Goal: Book appointment/travel/reservation

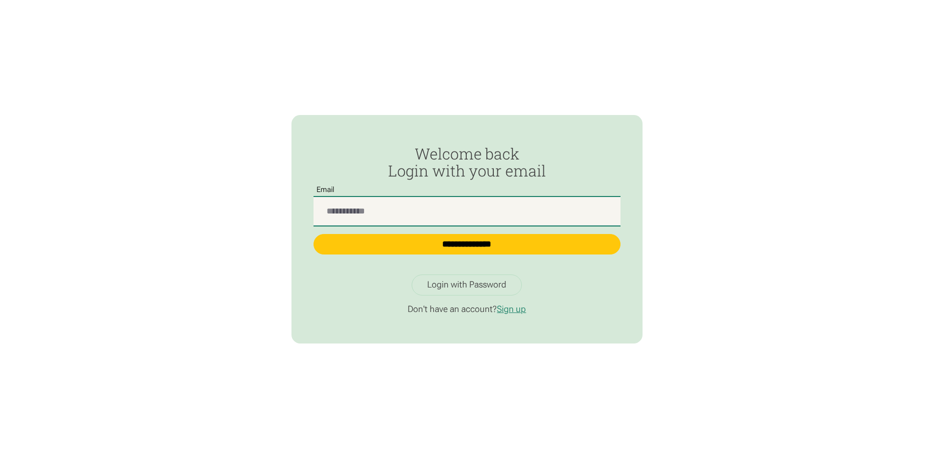
click at [409, 220] on input "Passwordless Login" at bounding box center [466, 211] width 307 height 29
type input "**********"
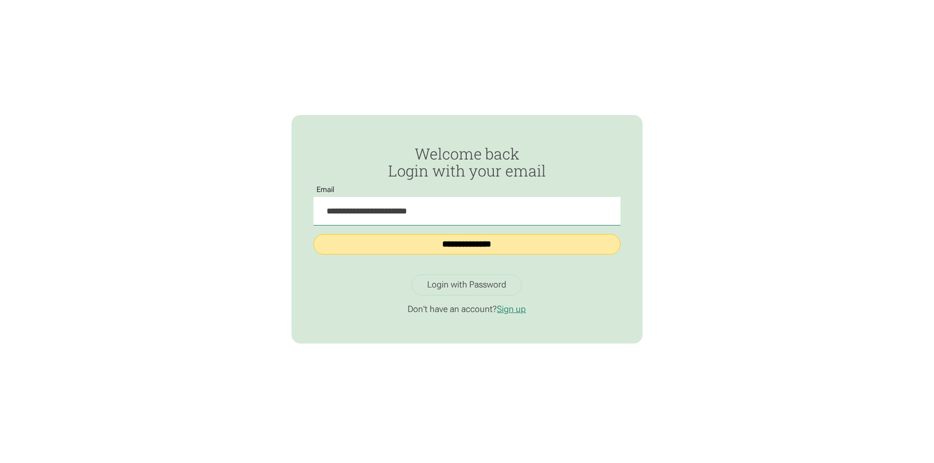
click at [453, 247] on input "**********" at bounding box center [466, 244] width 307 height 21
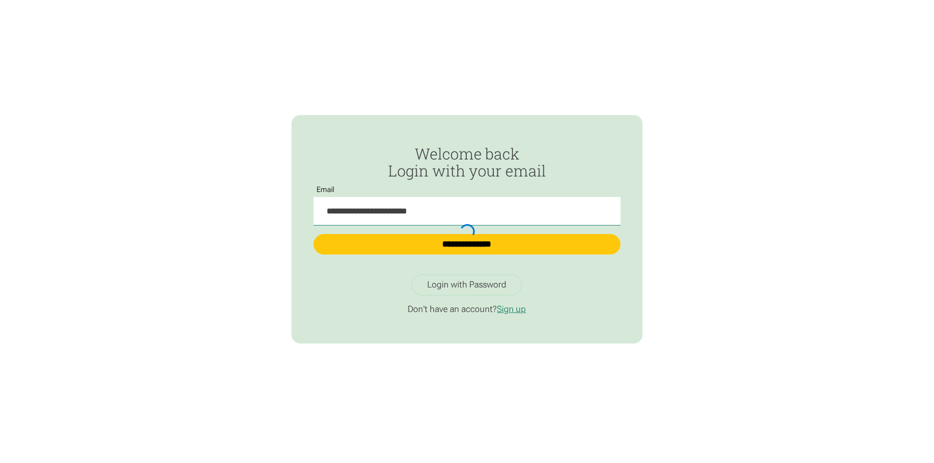
type input "**********"
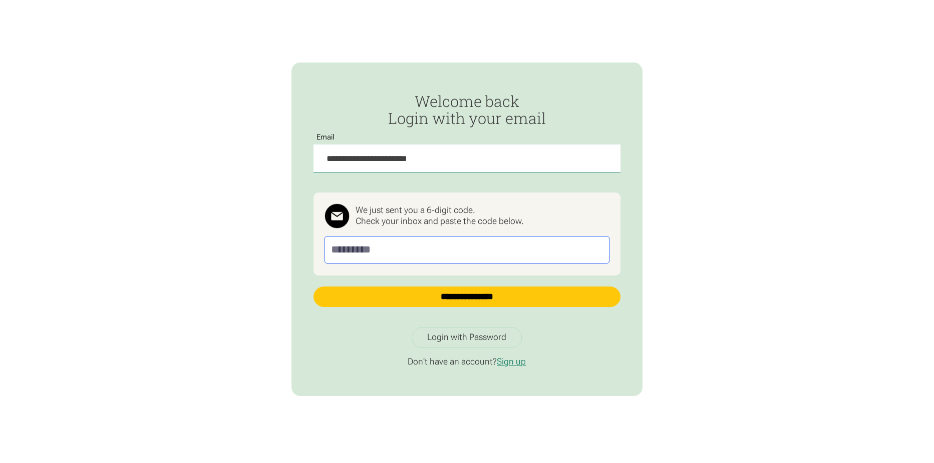
drag, startPoint x: 399, startPoint y: 255, endPoint x: 359, endPoint y: 255, distance: 40.0
click at [359, 255] on input "Passwordless Login" at bounding box center [466, 250] width 285 height 28
drag, startPoint x: 399, startPoint y: 249, endPoint x: 196, endPoint y: 260, distance: 203.0
click at [196, 260] on div "**********" at bounding box center [467, 231] width 934 height 463
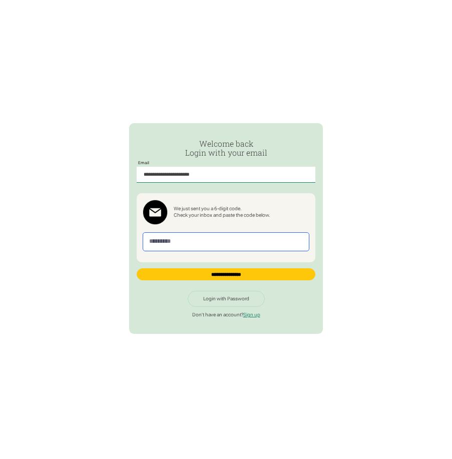
click at [250, 245] on input "Passwordless Login" at bounding box center [226, 241] width 167 height 19
type input "******"
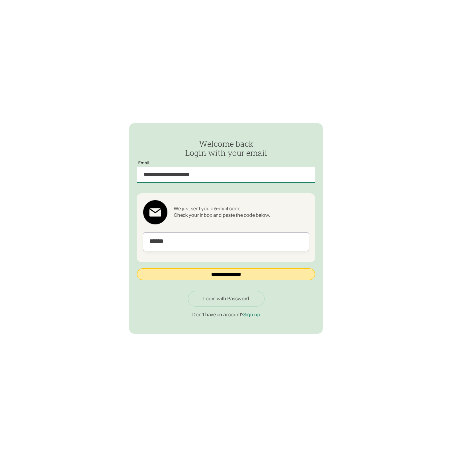
click at [233, 270] on input "**********" at bounding box center [226, 274] width 179 height 12
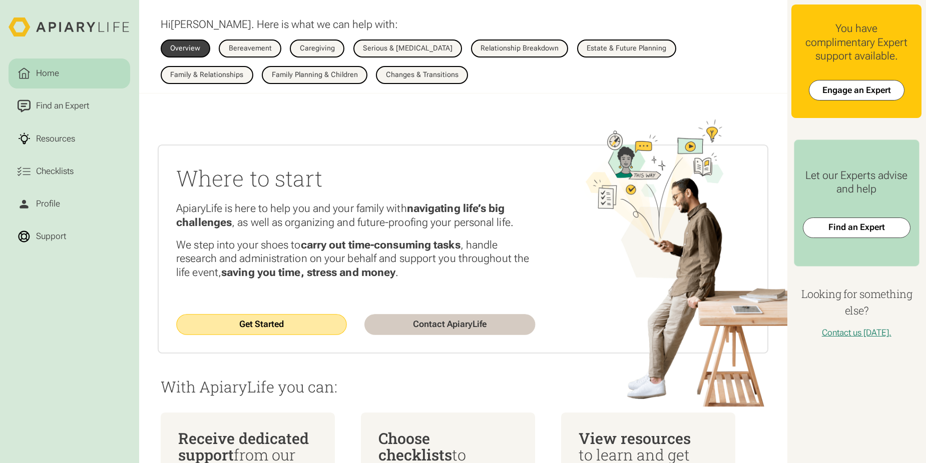
click at [279, 323] on link "Get Started" at bounding box center [261, 324] width 171 height 21
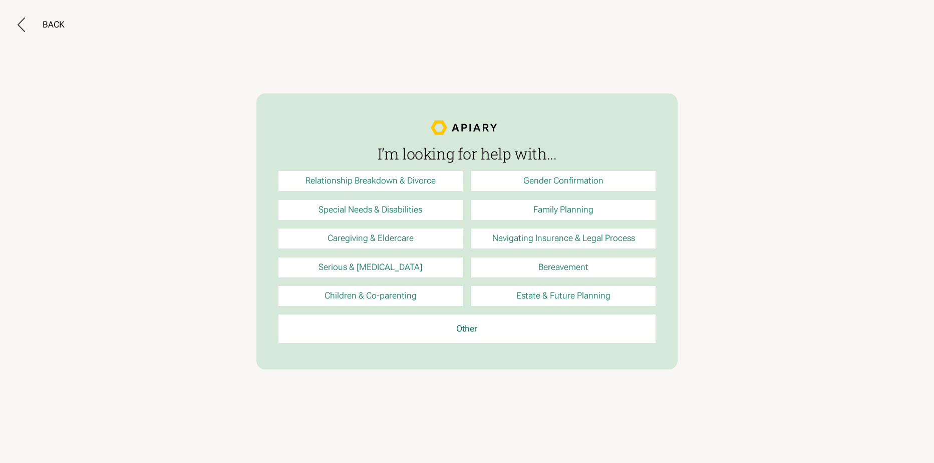
click at [561, 240] on link "Navigating Insurance & Legal Process" at bounding box center [563, 239] width 184 height 20
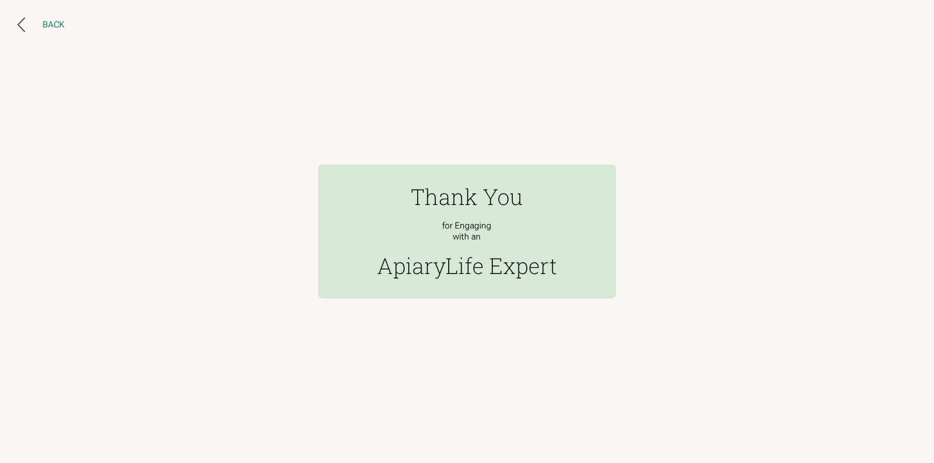
click at [49, 26] on div "Back" at bounding box center [54, 25] width 22 height 11
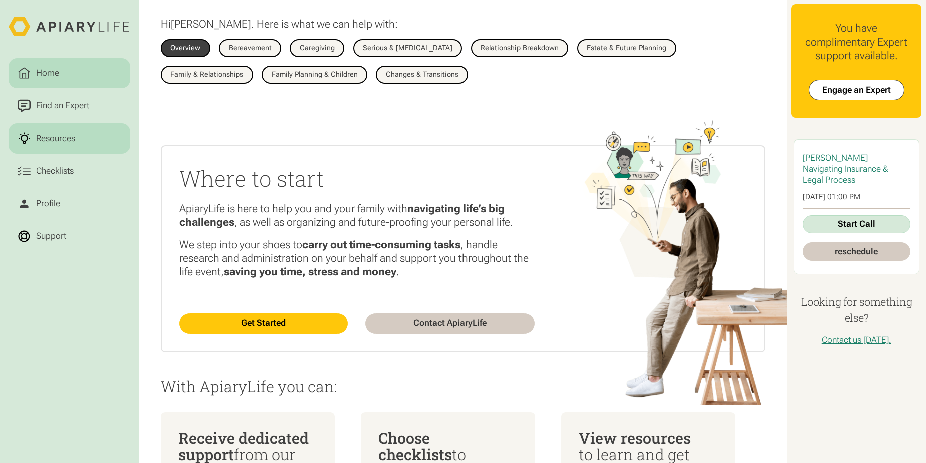
click at [64, 145] on div "Resources" at bounding box center [56, 138] width 44 height 13
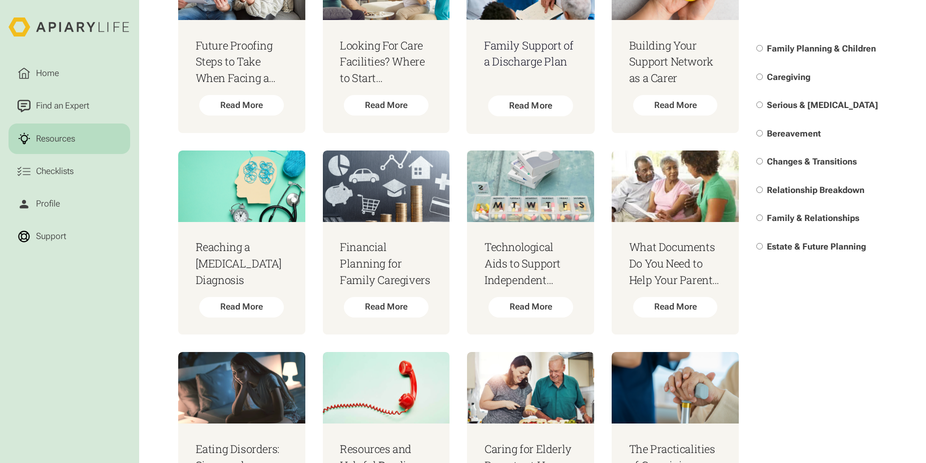
scroll to position [2302, 0]
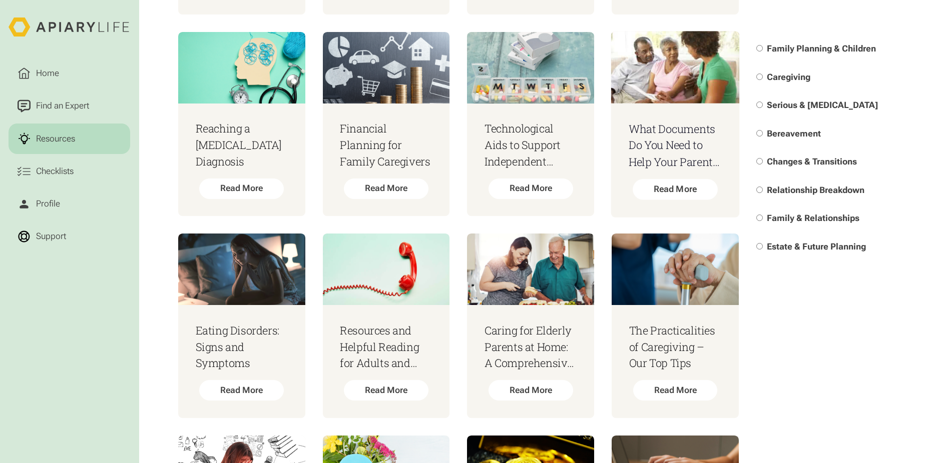
click at [679, 160] on h3 "What Documents Do You Need to Help Your Parents Make Medical Decisions" at bounding box center [675, 146] width 93 height 50
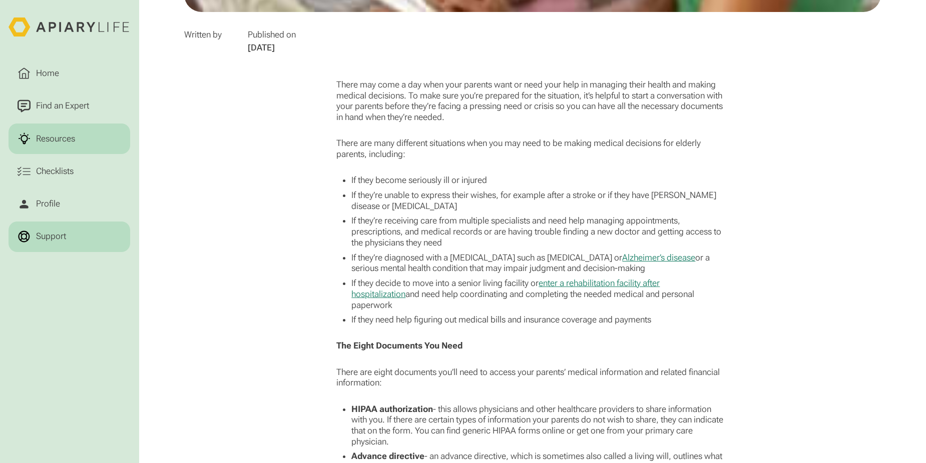
scroll to position [400, 0]
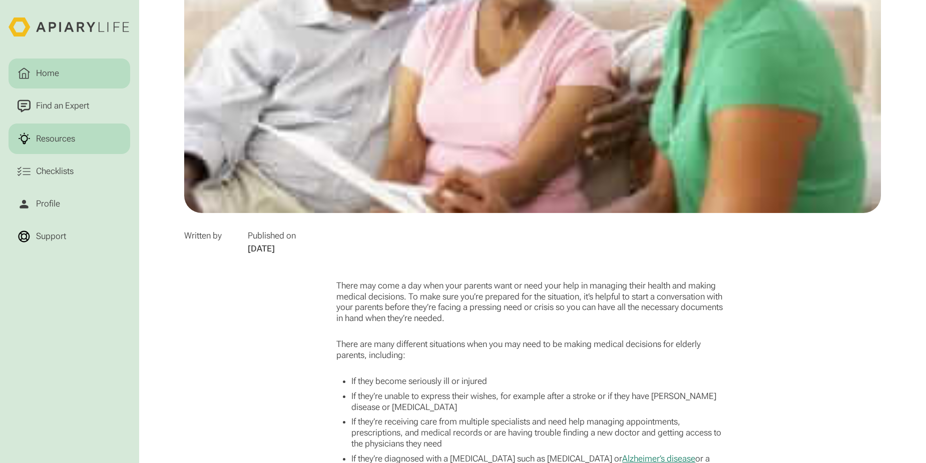
click at [46, 74] on div "Home" at bounding box center [48, 73] width 28 height 13
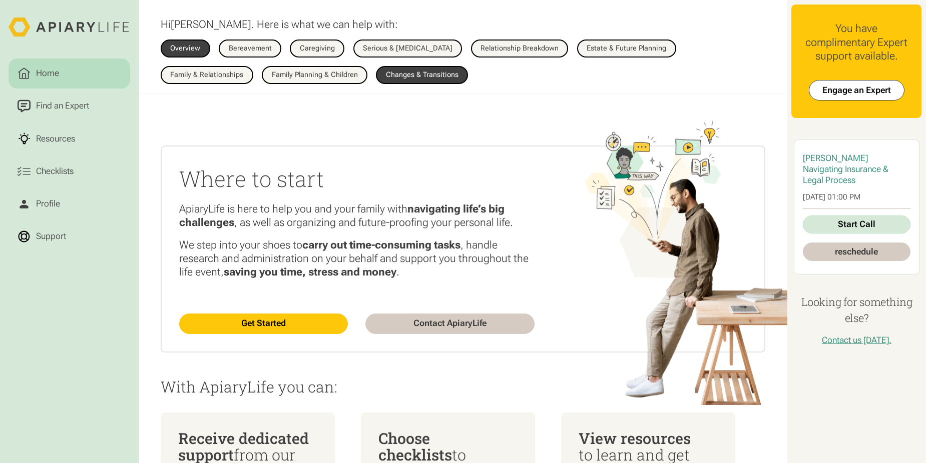
click at [376, 70] on link "Changes & Transitions" at bounding box center [422, 75] width 92 height 18
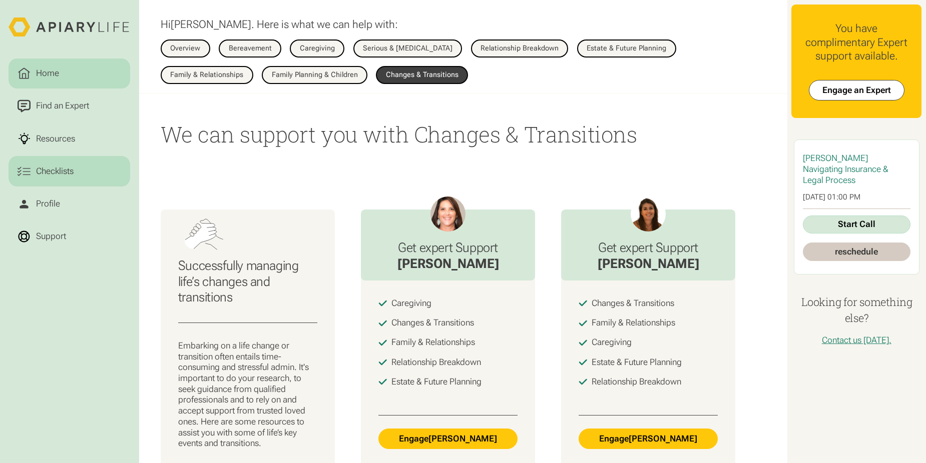
click at [46, 177] on div "Checklists" at bounding box center [55, 171] width 42 height 13
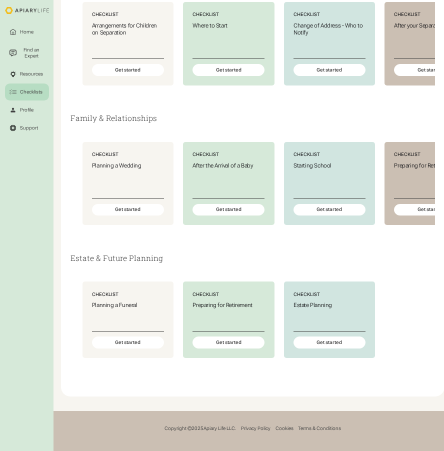
scroll to position [887, 11]
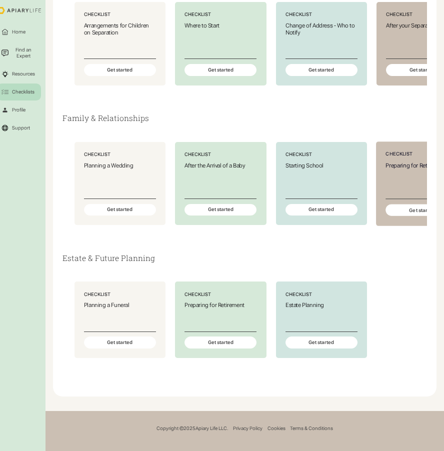
click at [412, 179] on div "Preparing for Retirement" at bounding box center [422, 180] width 73 height 37
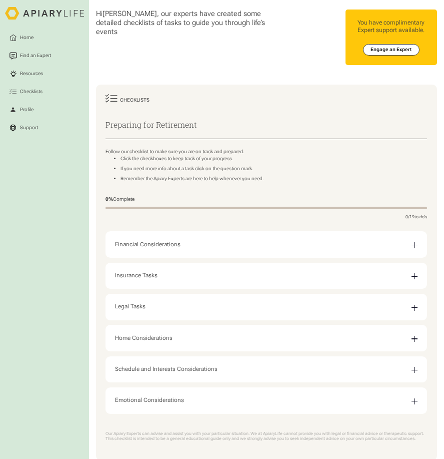
click at [415, 246] on div "Email Form" at bounding box center [415, 245] width 1 height 6
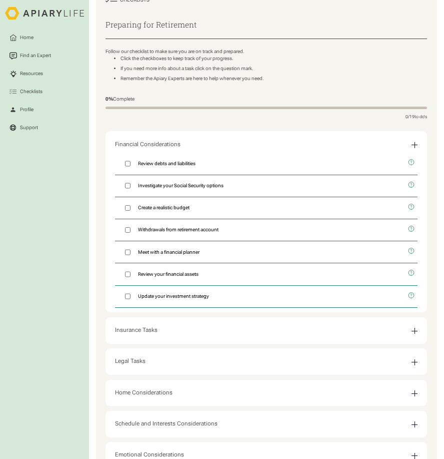
scroll to position [180, 0]
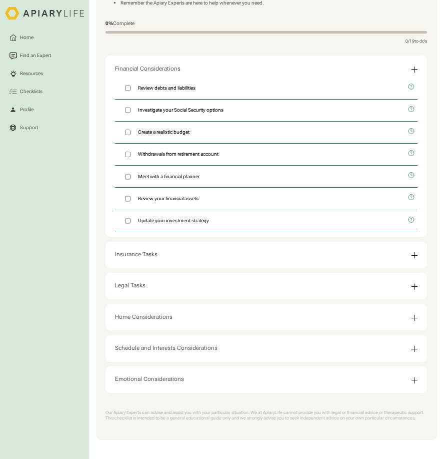
click at [415, 252] on div "Email Form" at bounding box center [415, 255] width 6 height 6
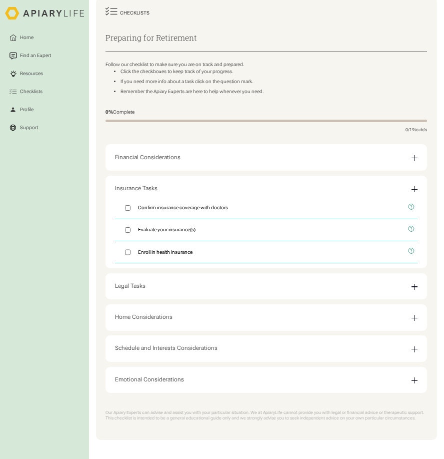
click at [413, 288] on div "Email Form" at bounding box center [415, 287] width 6 height 6
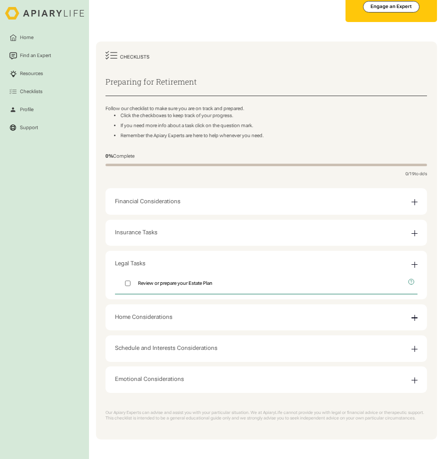
click at [416, 319] on div "Email Form" at bounding box center [415, 318] width 6 height 6
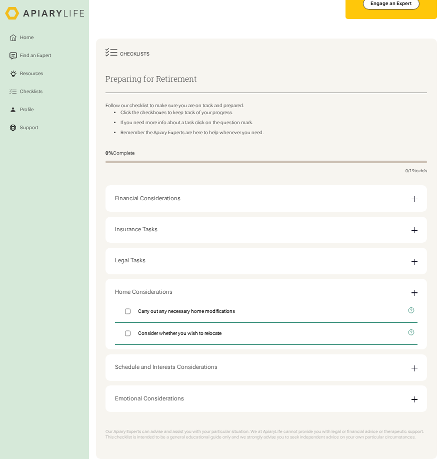
click at [408, 369] on div "Schedule and Interests Considerations" at bounding box center [266, 367] width 303 height 17
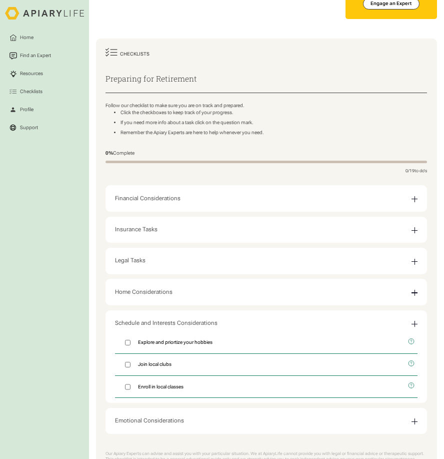
scroll to position [91, 0]
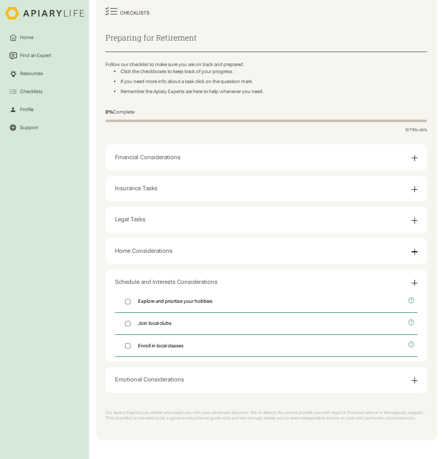
click at [410, 381] on div "Emotional Considerations" at bounding box center [266, 379] width 303 height 17
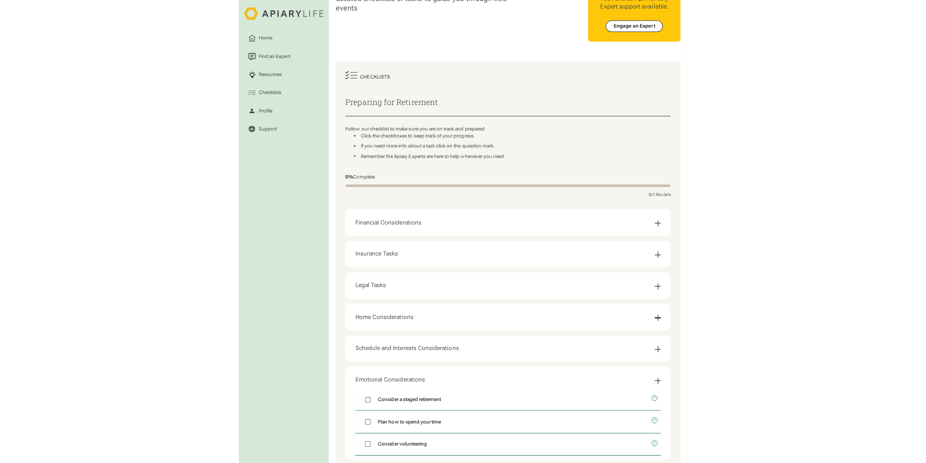
scroll to position [0, 0]
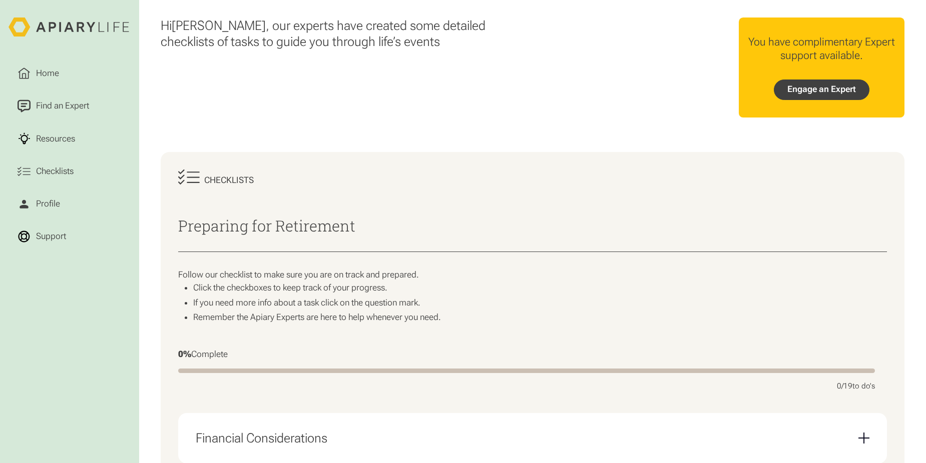
click at [444, 92] on link "Engage an Expert" at bounding box center [822, 90] width 96 height 21
